Goal: Task Accomplishment & Management: Complete application form

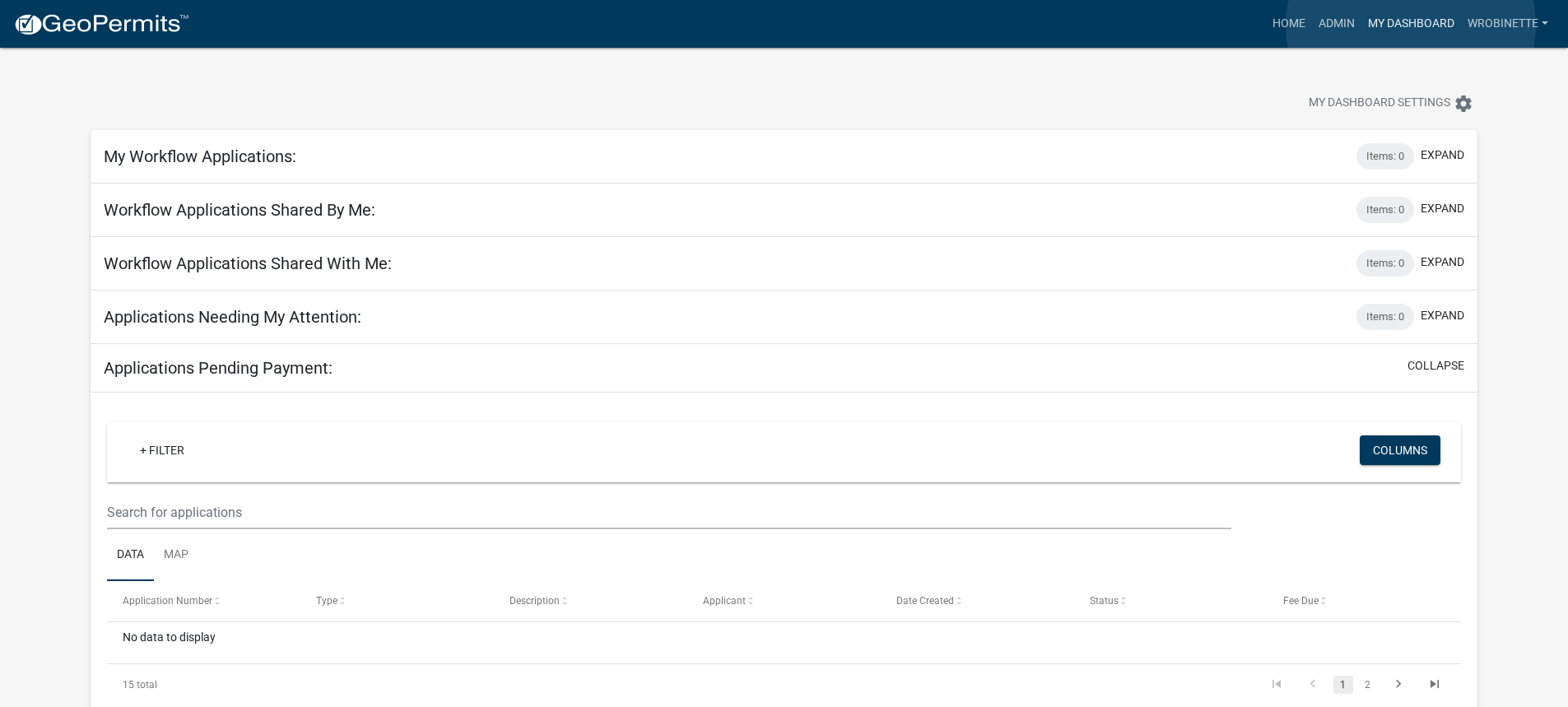
click at [1411, 26] on link "My Dashboard" at bounding box center [1411, 24] width 100 height 32
click at [1336, 19] on link "Admin" at bounding box center [1336, 24] width 49 height 32
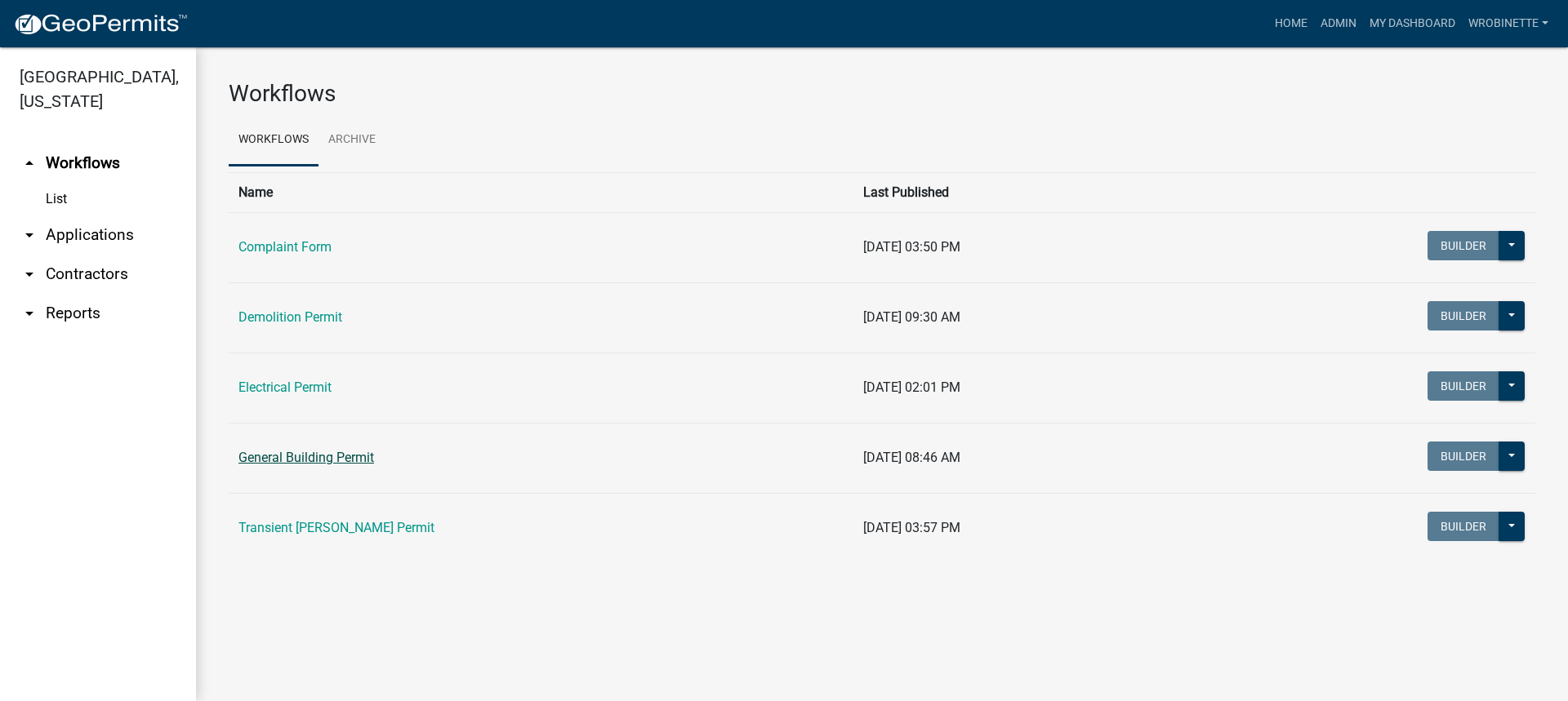
click at [314, 452] on link "General Building Permit" at bounding box center [306, 457] width 136 height 16
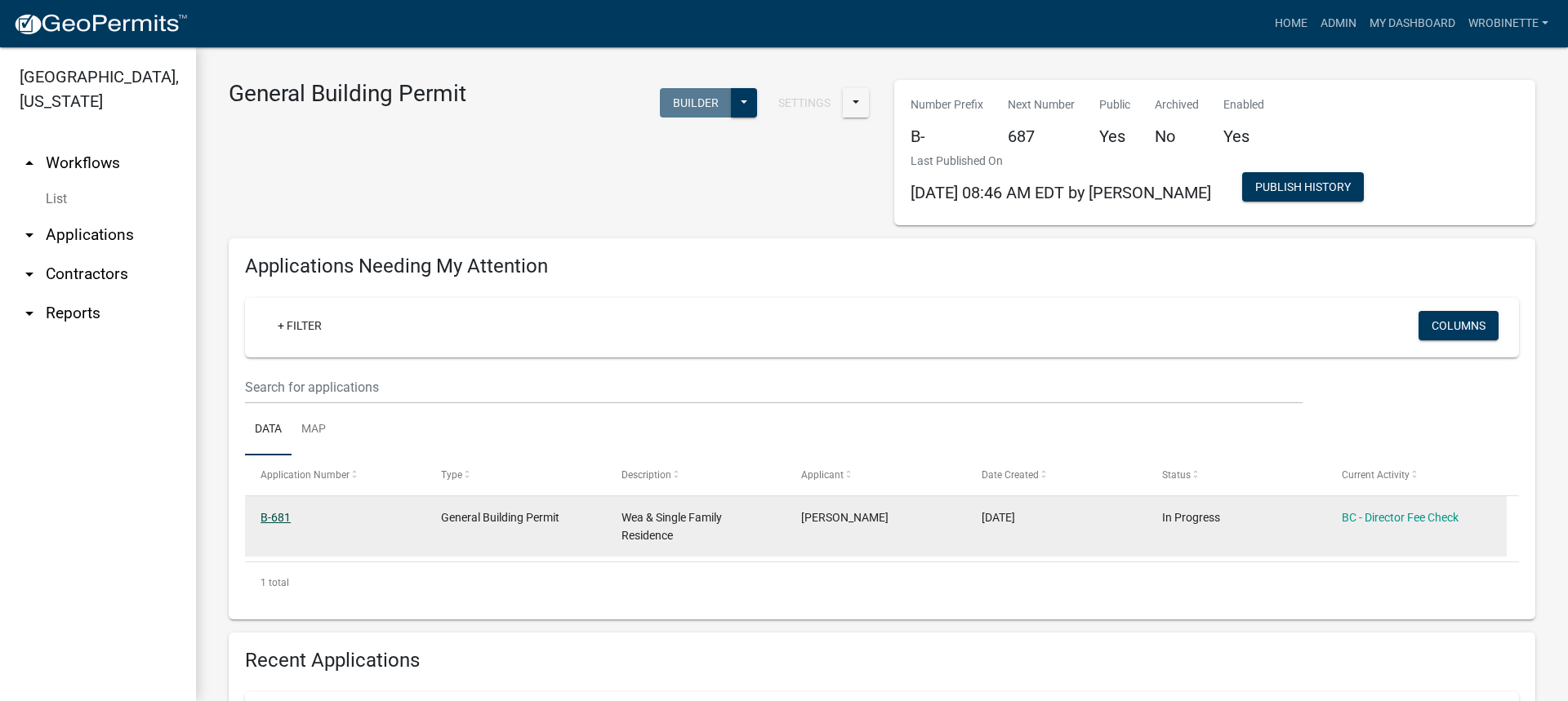
click at [278, 515] on link "B-681" at bounding box center [275, 517] width 30 height 13
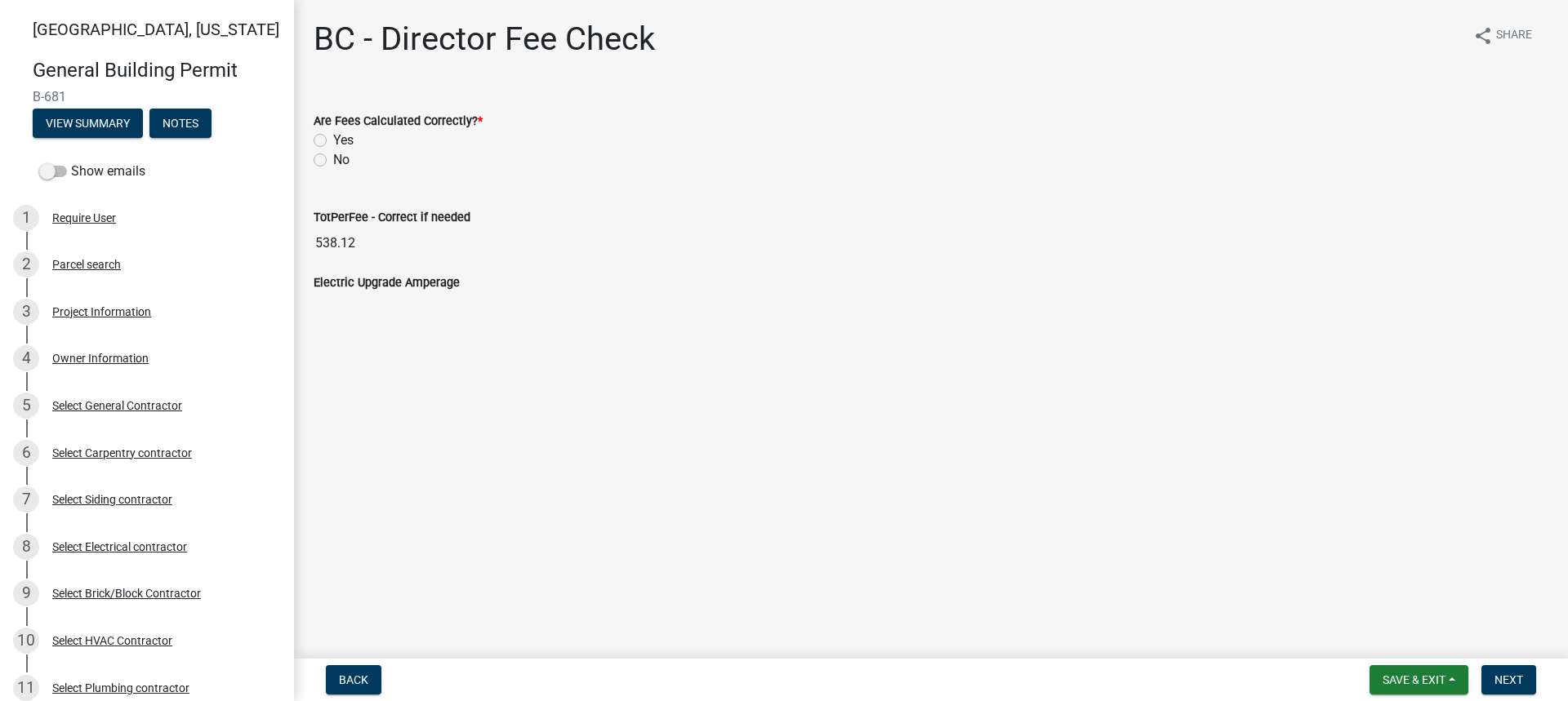
click at [333, 141] on label "Yes" at bounding box center [343, 141] width 21 height 20
click at [333, 141] on input "Yes" at bounding box center [338, 136] width 11 height 11
radio input "true"
click at [1514, 676] on span "Next" at bounding box center [1509, 680] width 29 height 13
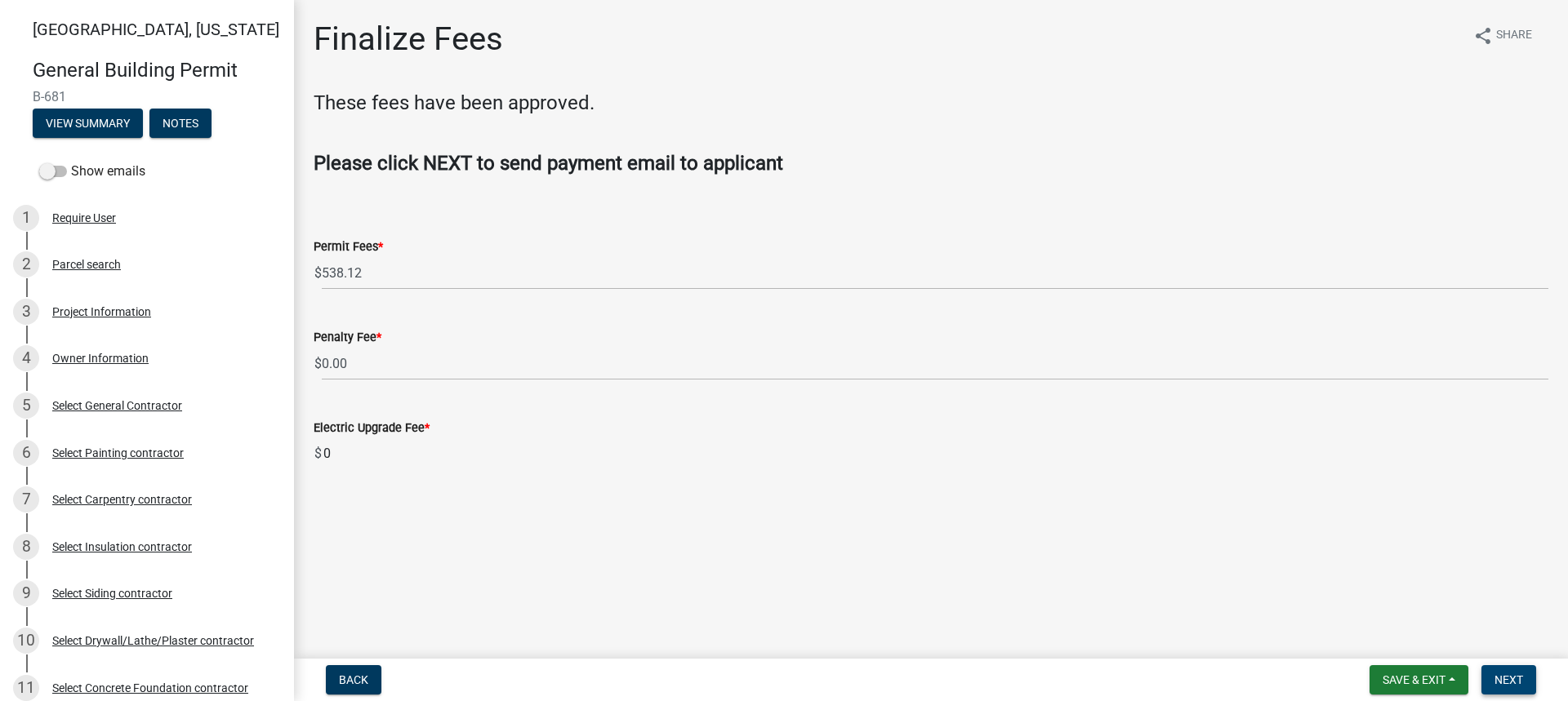
click at [1517, 680] on span "Next" at bounding box center [1509, 680] width 29 height 13
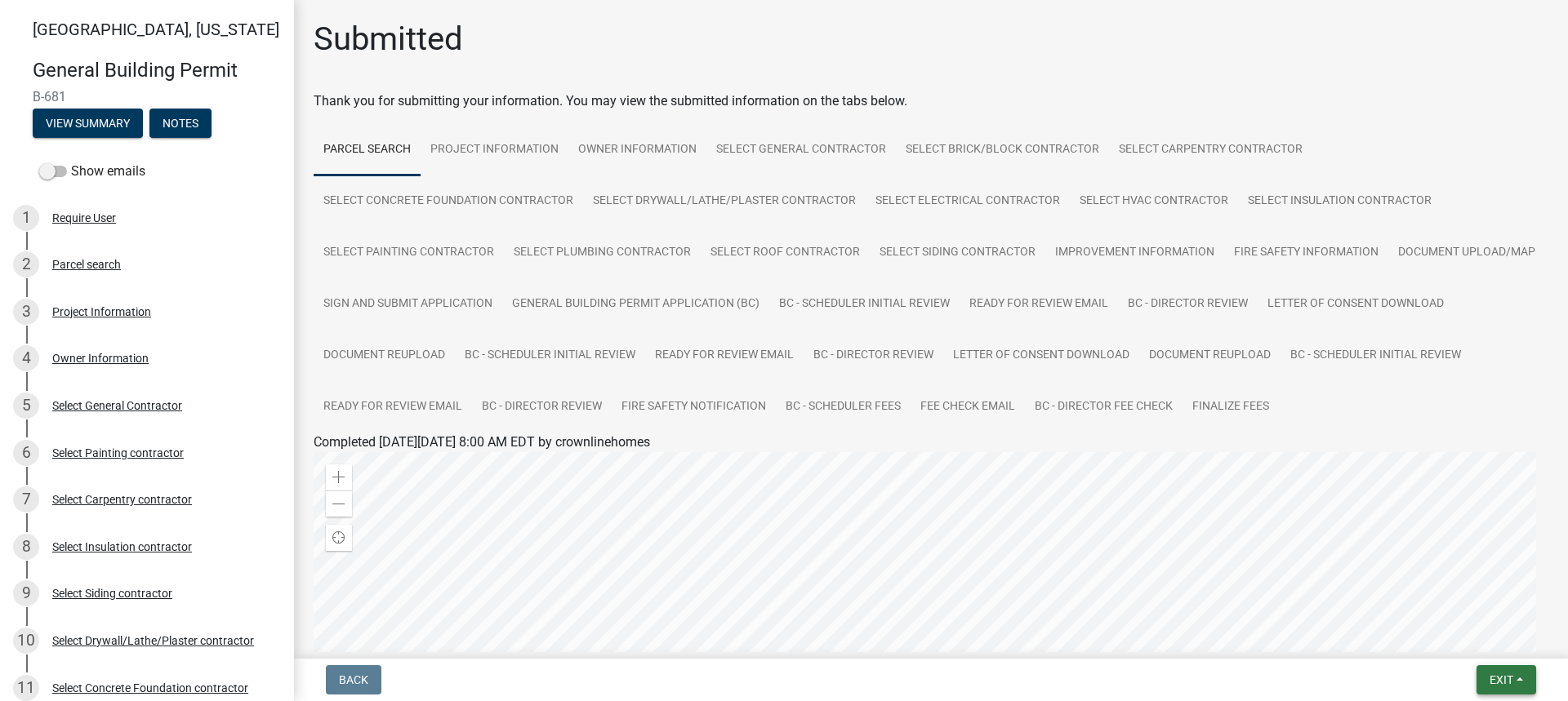
click at [1515, 679] on button "Exit" at bounding box center [1506, 680] width 59 height 30
click at [1436, 634] on button "Save & Exit" at bounding box center [1471, 638] width 131 height 40
